Goal: Register for event/course

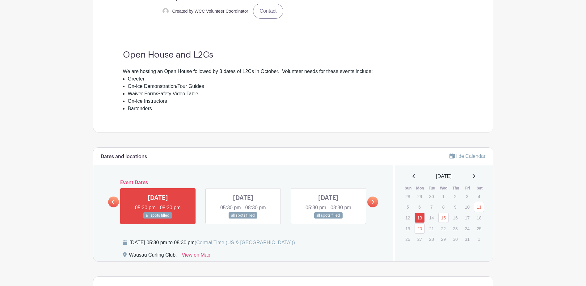
scroll to position [216, 0]
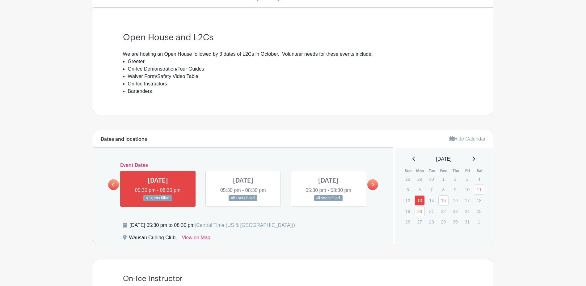
click at [374, 185] on icon at bounding box center [372, 184] width 3 height 5
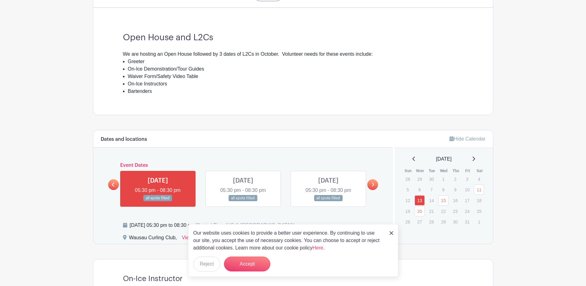
click at [374, 184] on icon at bounding box center [373, 184] width 2 height 4
click at [390, 231] on img at bounding box center [392, 233] width 4 height 4
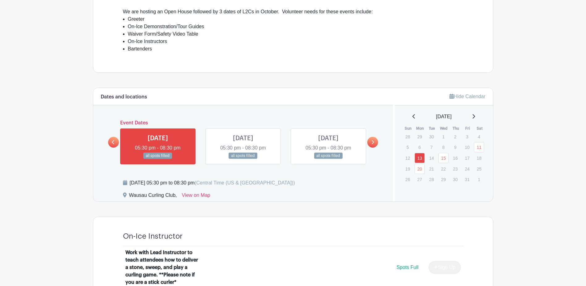
scroll to position [247, 0]
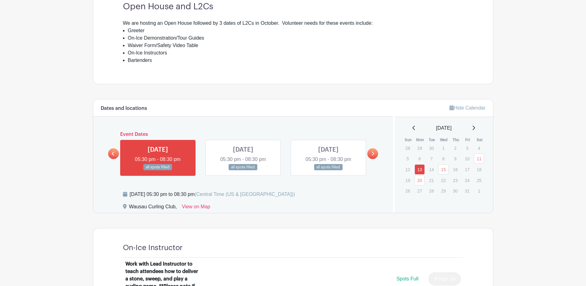
click at [243, 170] on link at bounding box center [243, 170] width 0 height 0
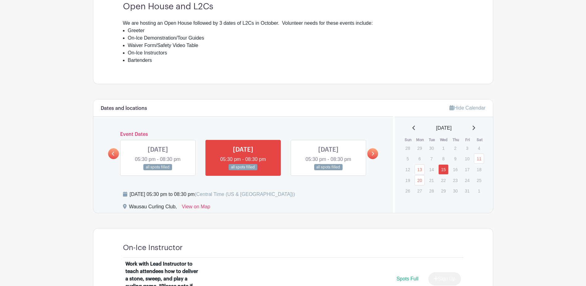
click at [370, 151] on link at bounding box center [372, 153] width 11 height 11
click at [375, 152] on link at bounding box center [372, 153] width 11 height 11
click at [372, 155] on icon at bounding box center [372, 153] width 3 height 5
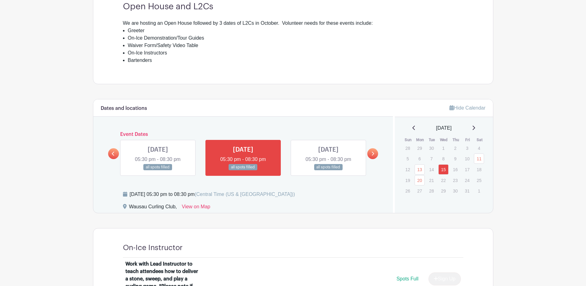
click at [372, 155] on icon at bounding box center [372, 153] width 3 height 5
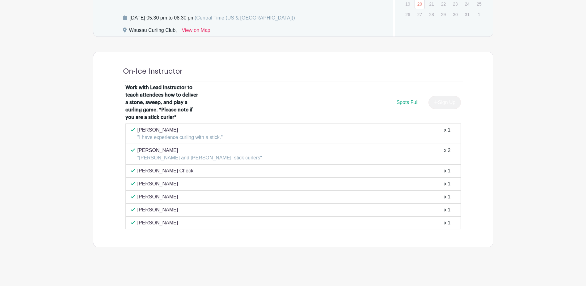
scroll to position [331, 0]
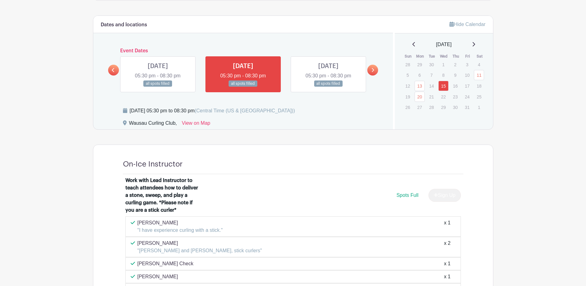
click at [374, 71] on icon at bounding box center [372, 70] width 3 height 5
click at [475, 44] on icon at bounding box center [473, 44] width 3 height 5
click at [375, 67] on link at bounding box center [372, 70] width 11 height 11
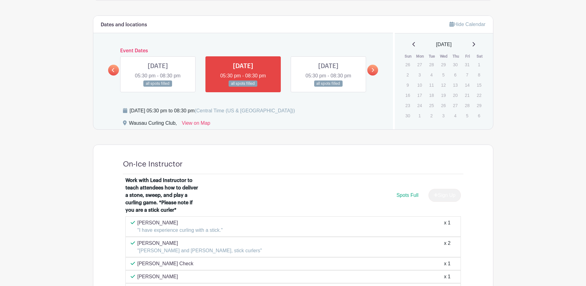
click at [413, 45] on icon at bounding box center [414, 44] width 3 height 5
click at [432, 97] on p "21" at bounding box center [431, 97] width 10 height 10
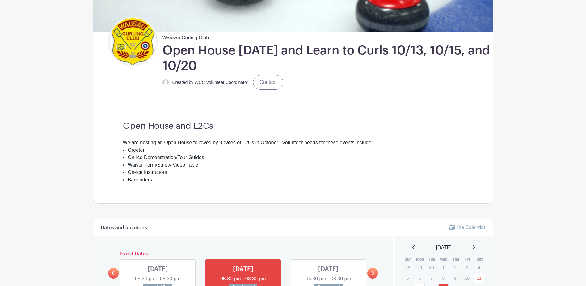
scroll to position [114, 0]
